Goal: Navigation & Orientation: Find specific page/section

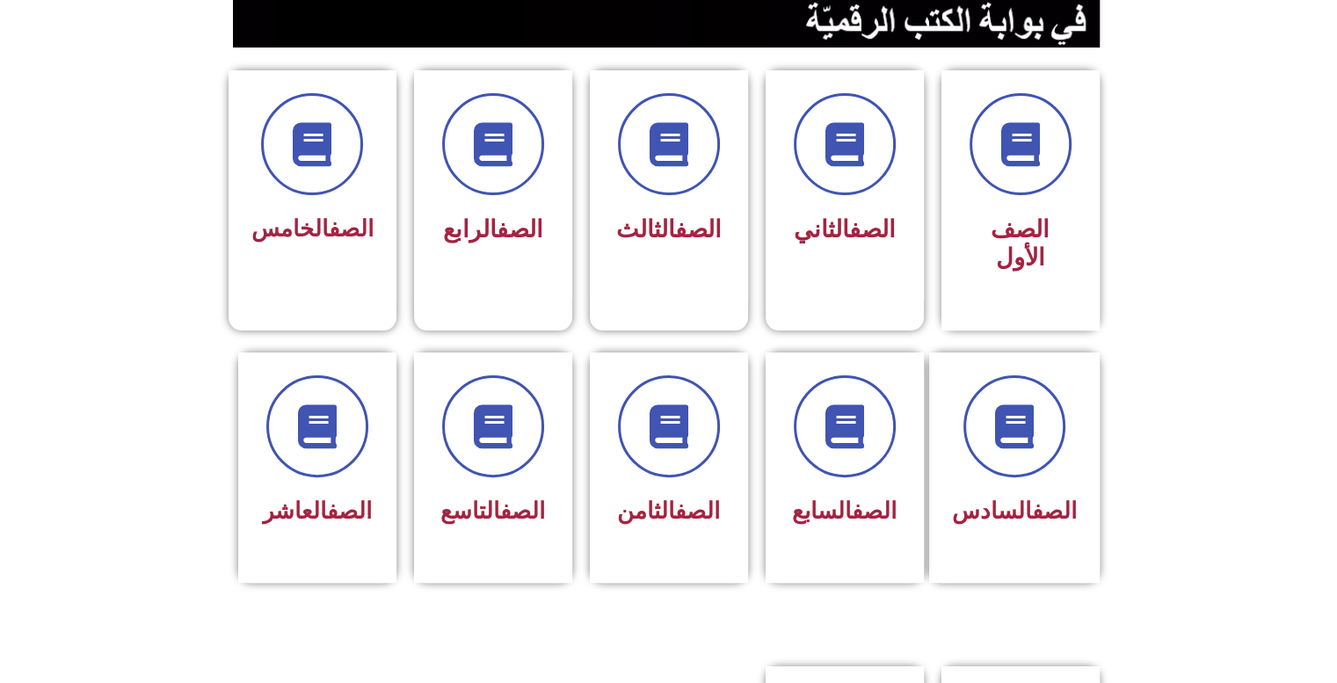
scroll to position [427, 0]
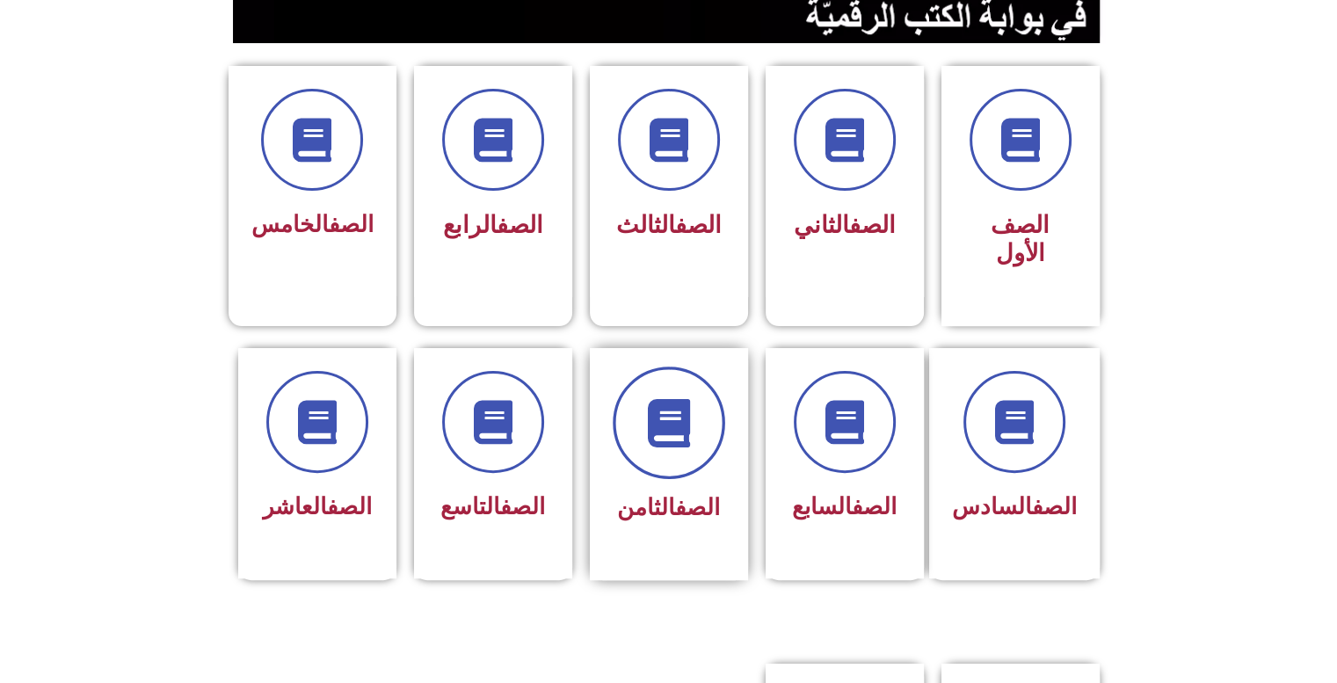
click at [687, 434] on span at bounding box center [669, 422] width 112 height 112
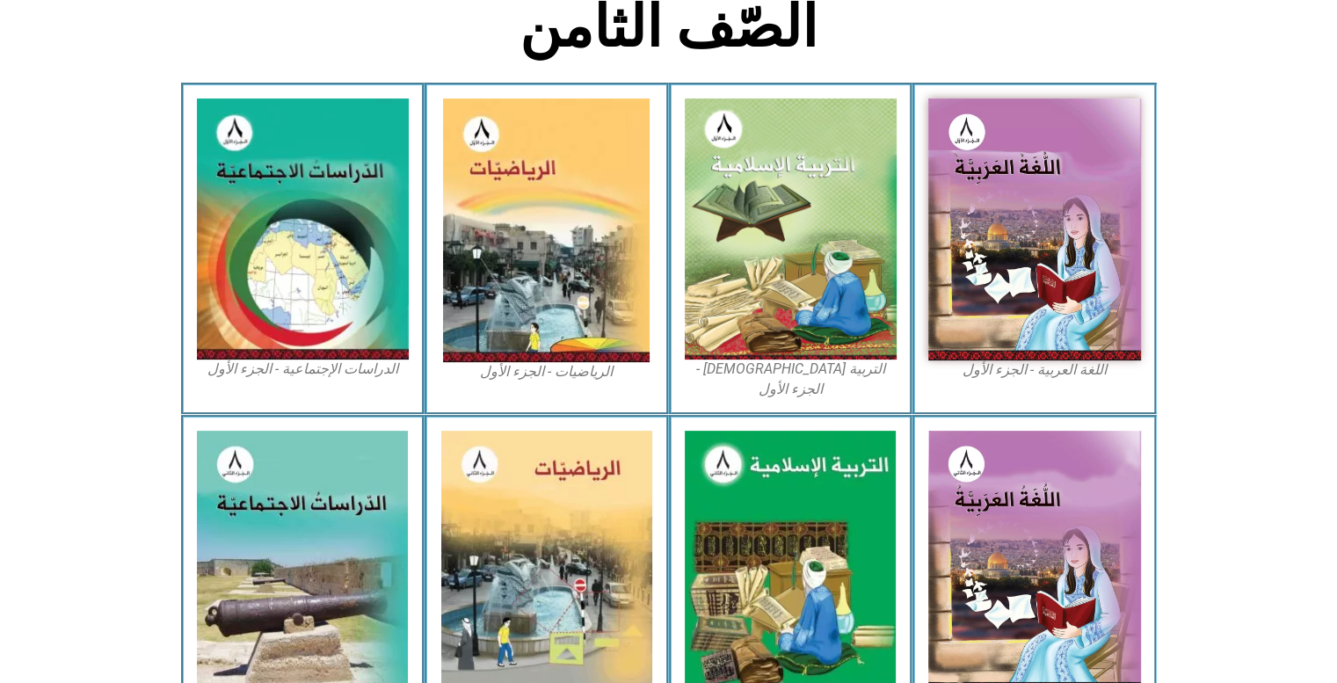
scroll to position [475, 0]
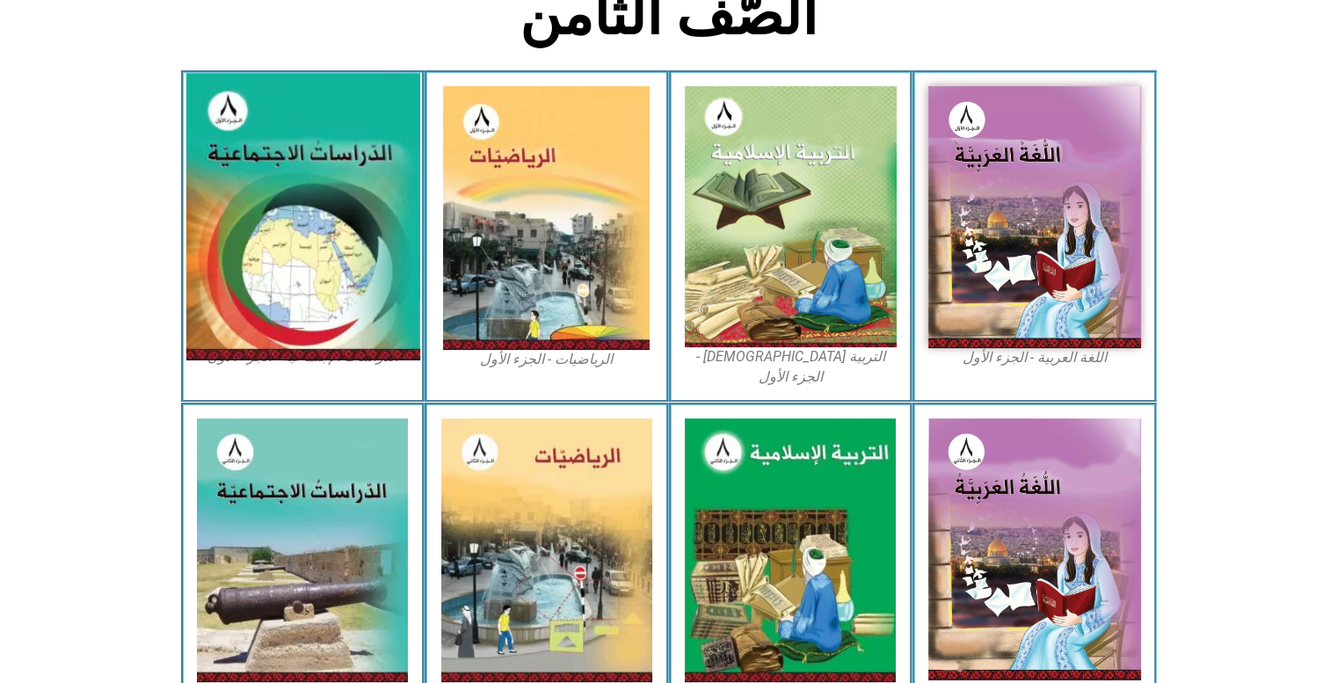
click at [360, 235] on img at bounding box center [302, 216] width 234 height 287
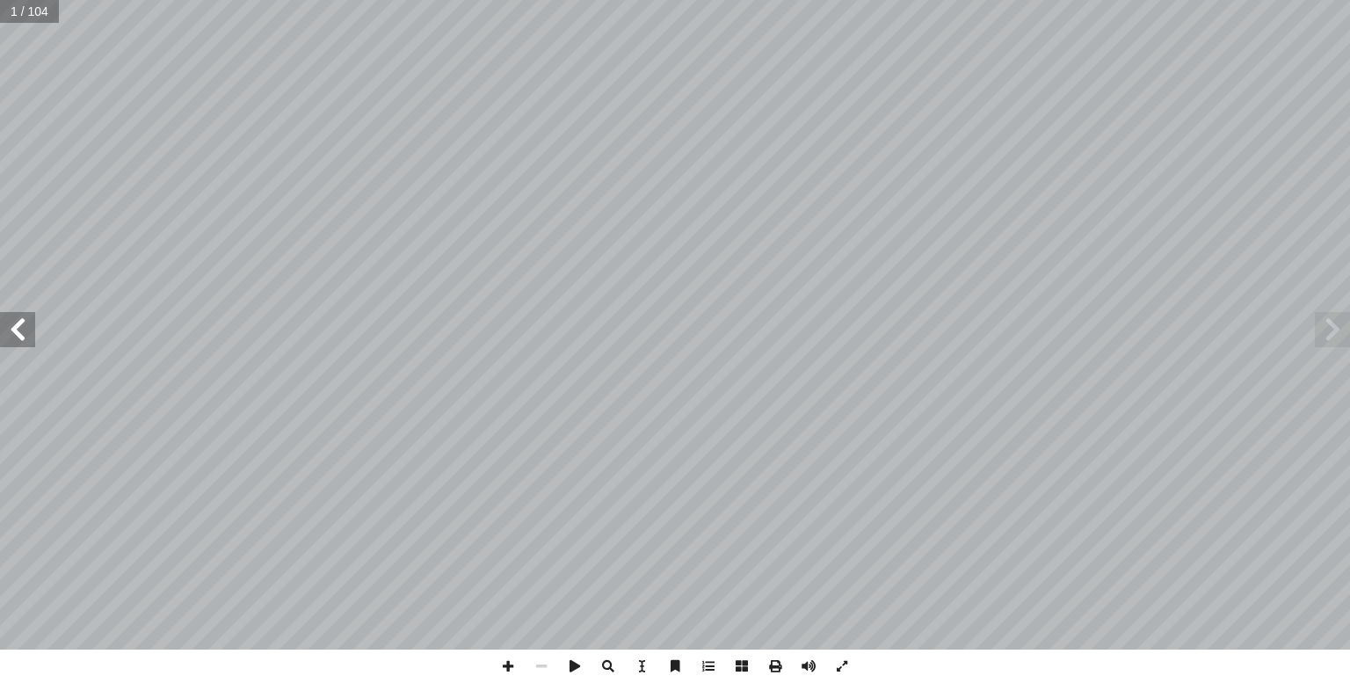
click at [17, 324] on span at bounding box center [17, 329] width 35 height 35
click at [4, 328] on span at bounding box center [17, 329] width 35 height 35
click at [4, 335] on span at bounding box center [17, 329] width 35 height 35
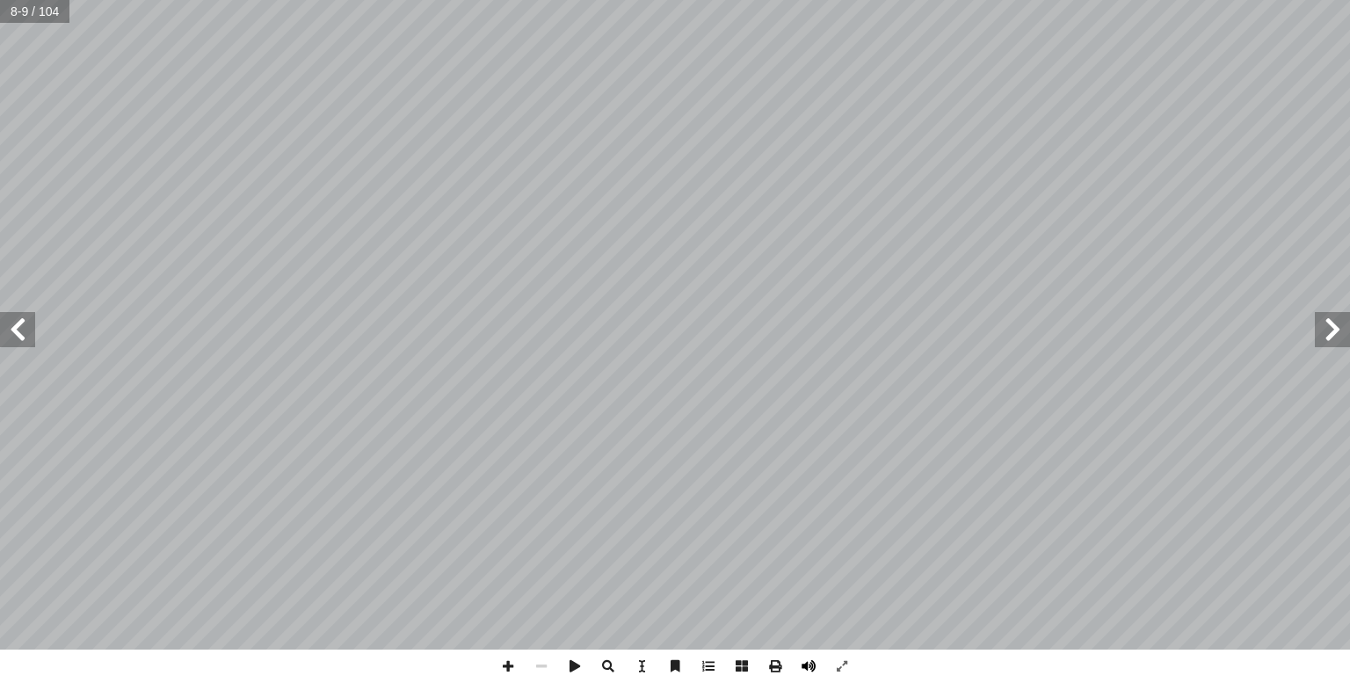
click at [809, 664] on span at bounding box center [808, 665] width 33 height 33
click at [6, 341] on span at bounding box center [17, 329] width 35 height 35
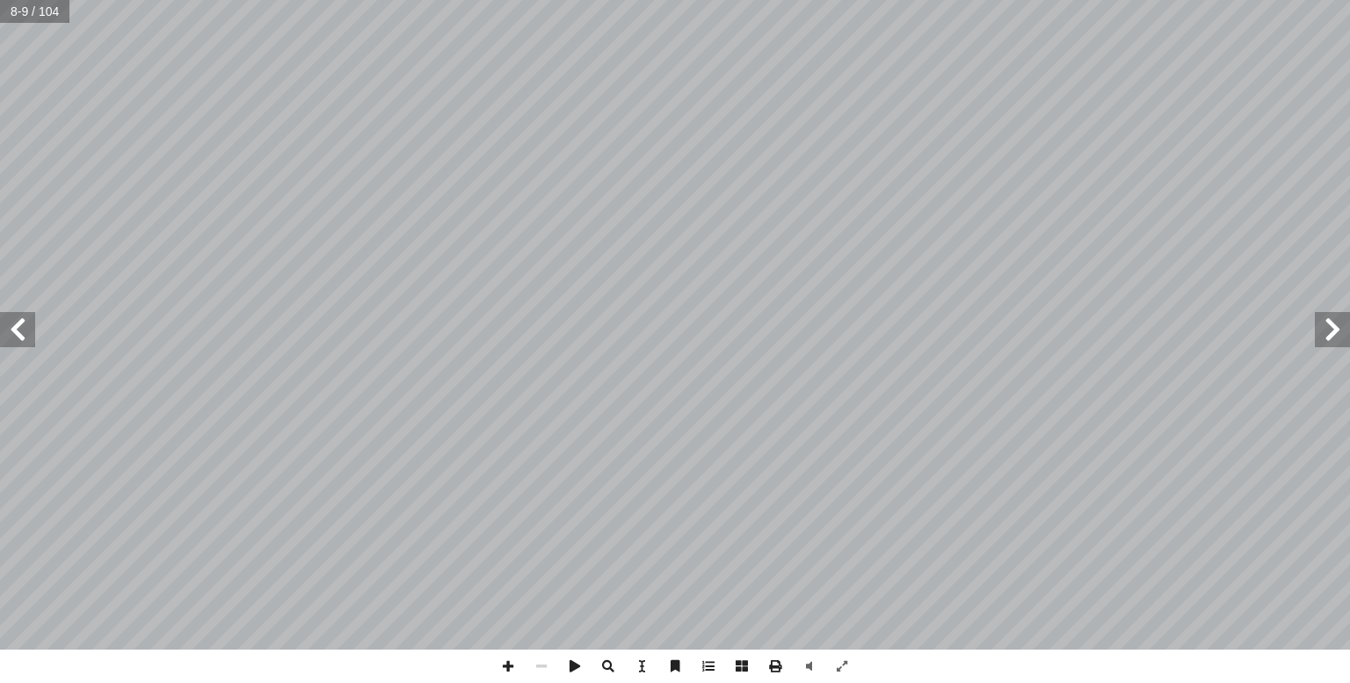
click at [6, 341] on span at bounding box center [17, 329] width 35 height 35
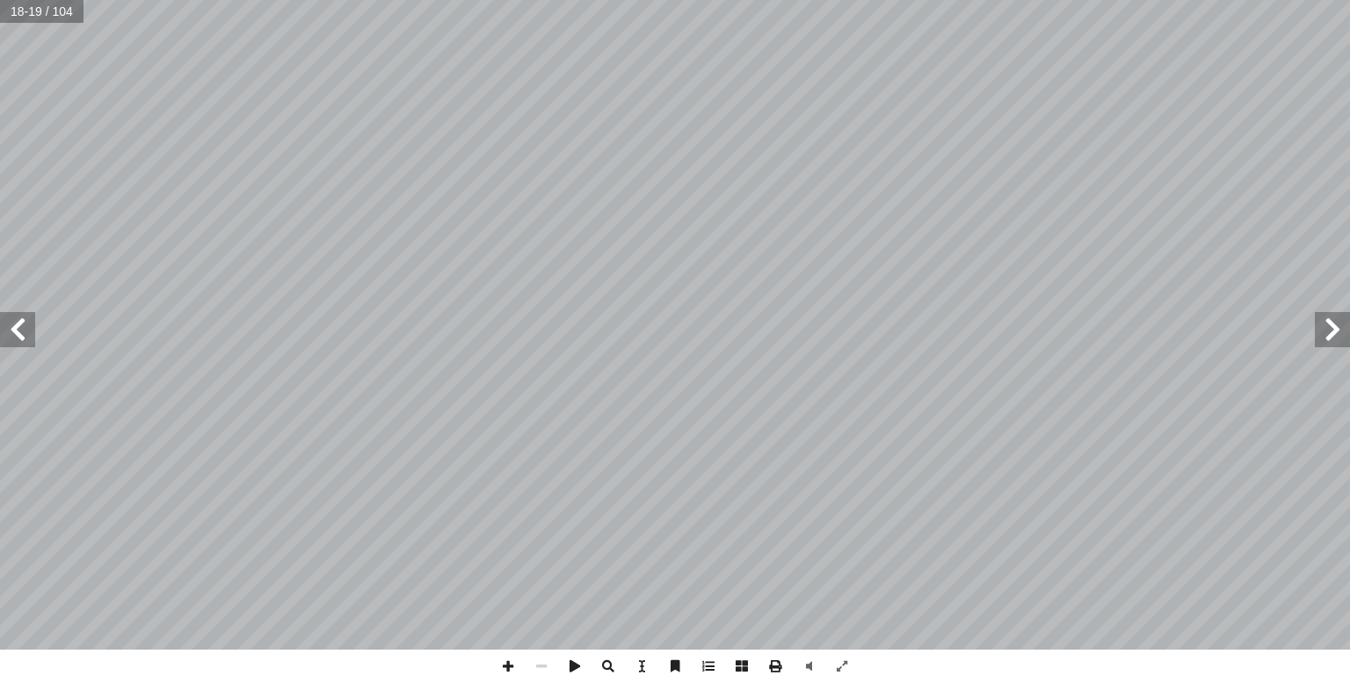
click at [6, 341] on span at bounding box center [17, 329] width 35 height 35
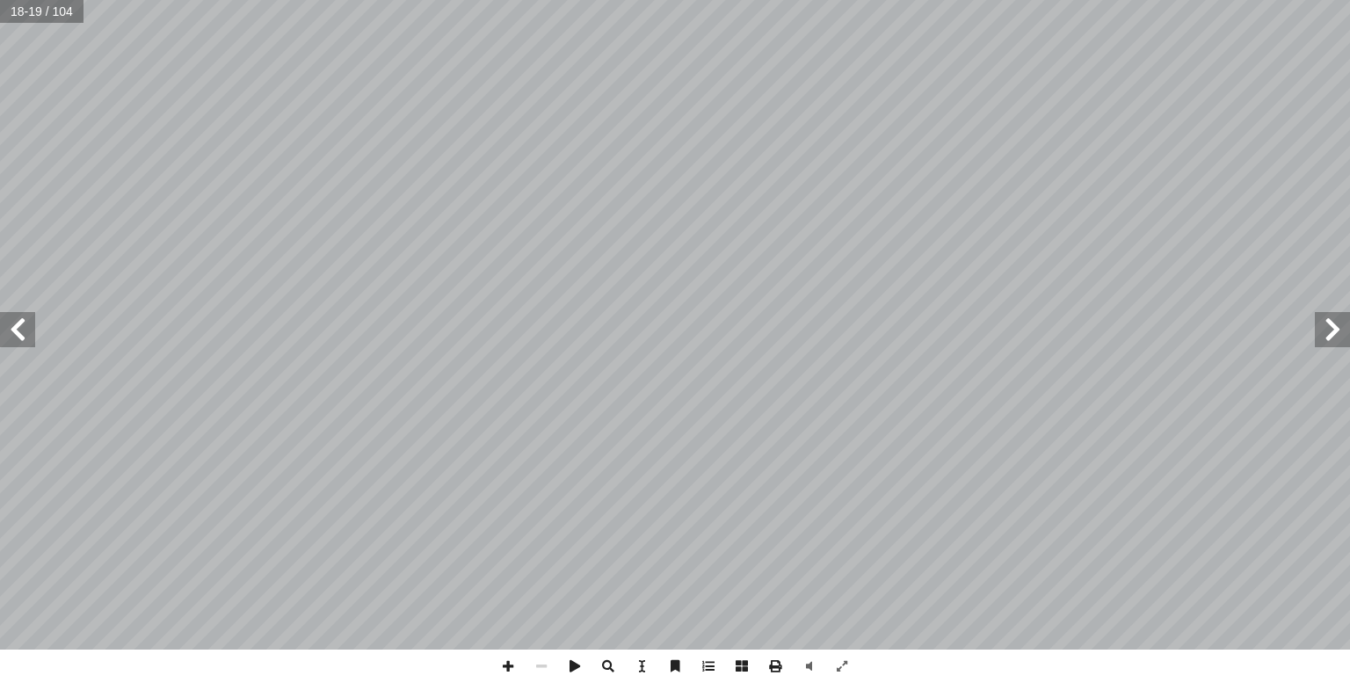
click at [6, 341] on span at bounding box center [17, 329] width 35 height 35
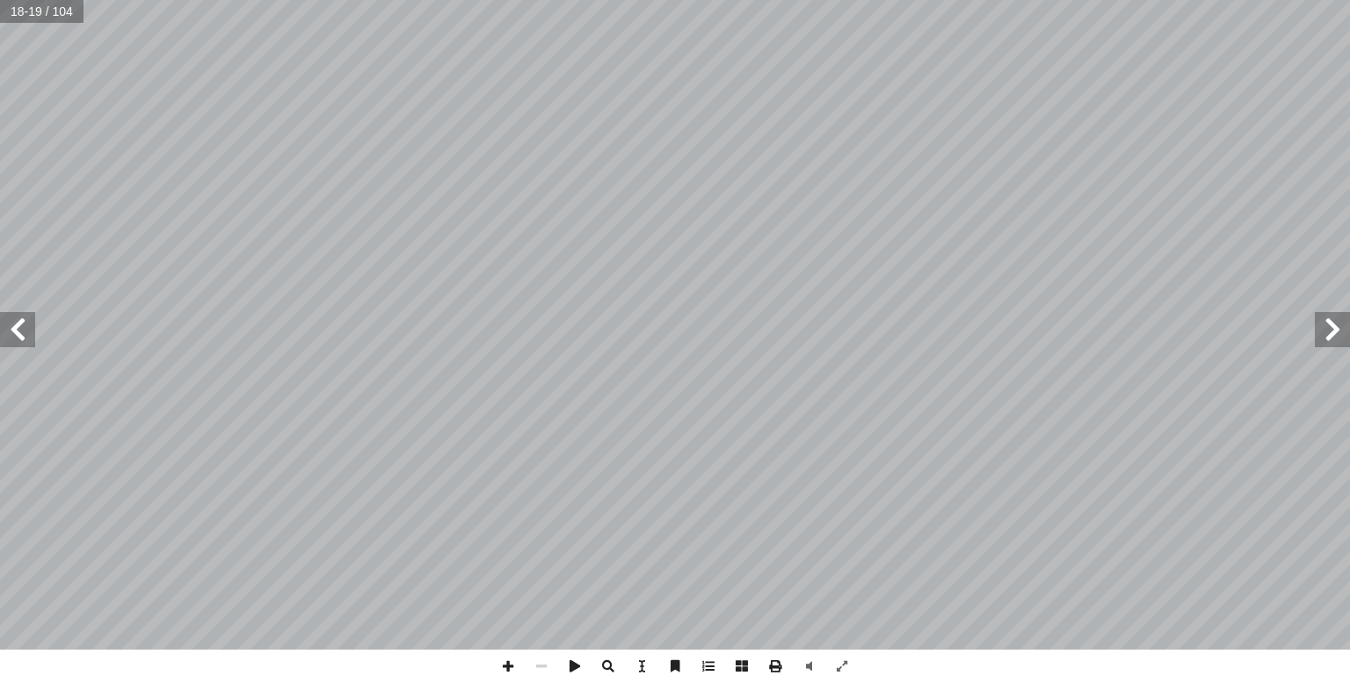
click at [6, 341] on span at bounding box center [17, 329] width 35 height 35
drag, startPoint x: 6, startPoint y: 341, endPoint x: 6, endPoint y: 328, distance: 13.2
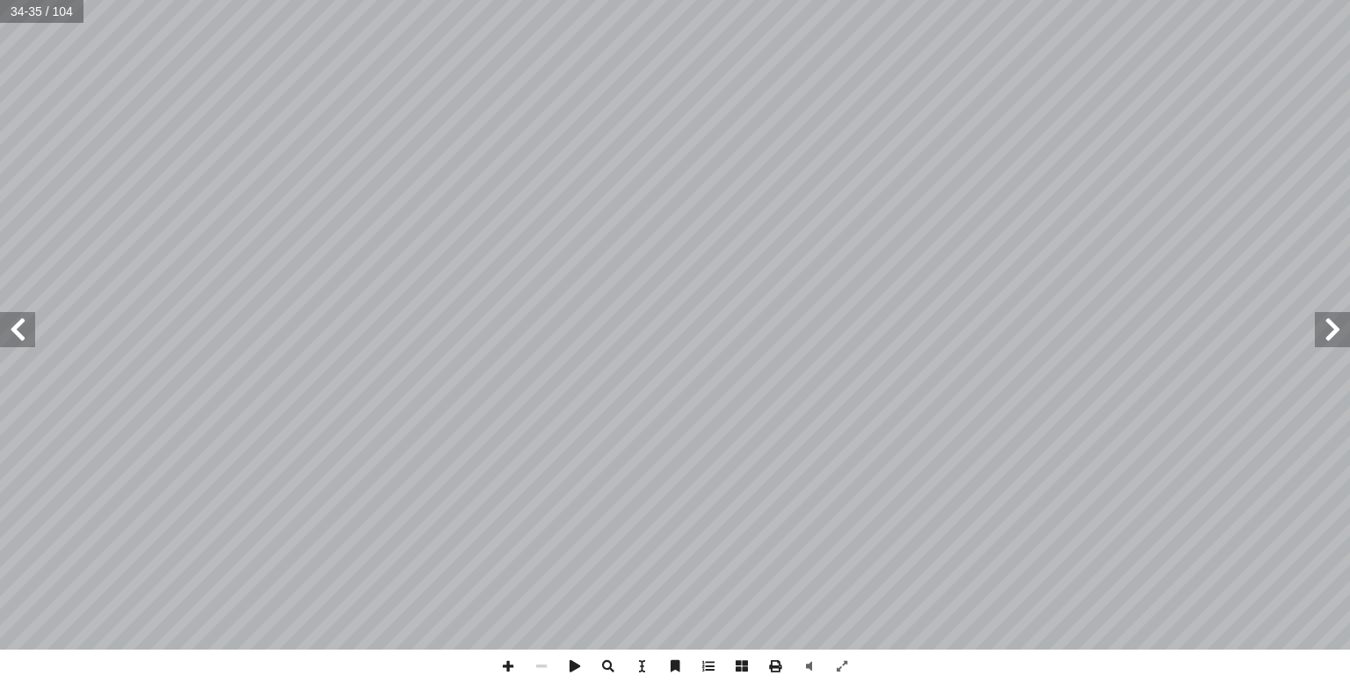
click at [6, 328] on span at bounding box center [17, 329] width 35 height 35
